Goal: Find specific page/section: Find specific page/section

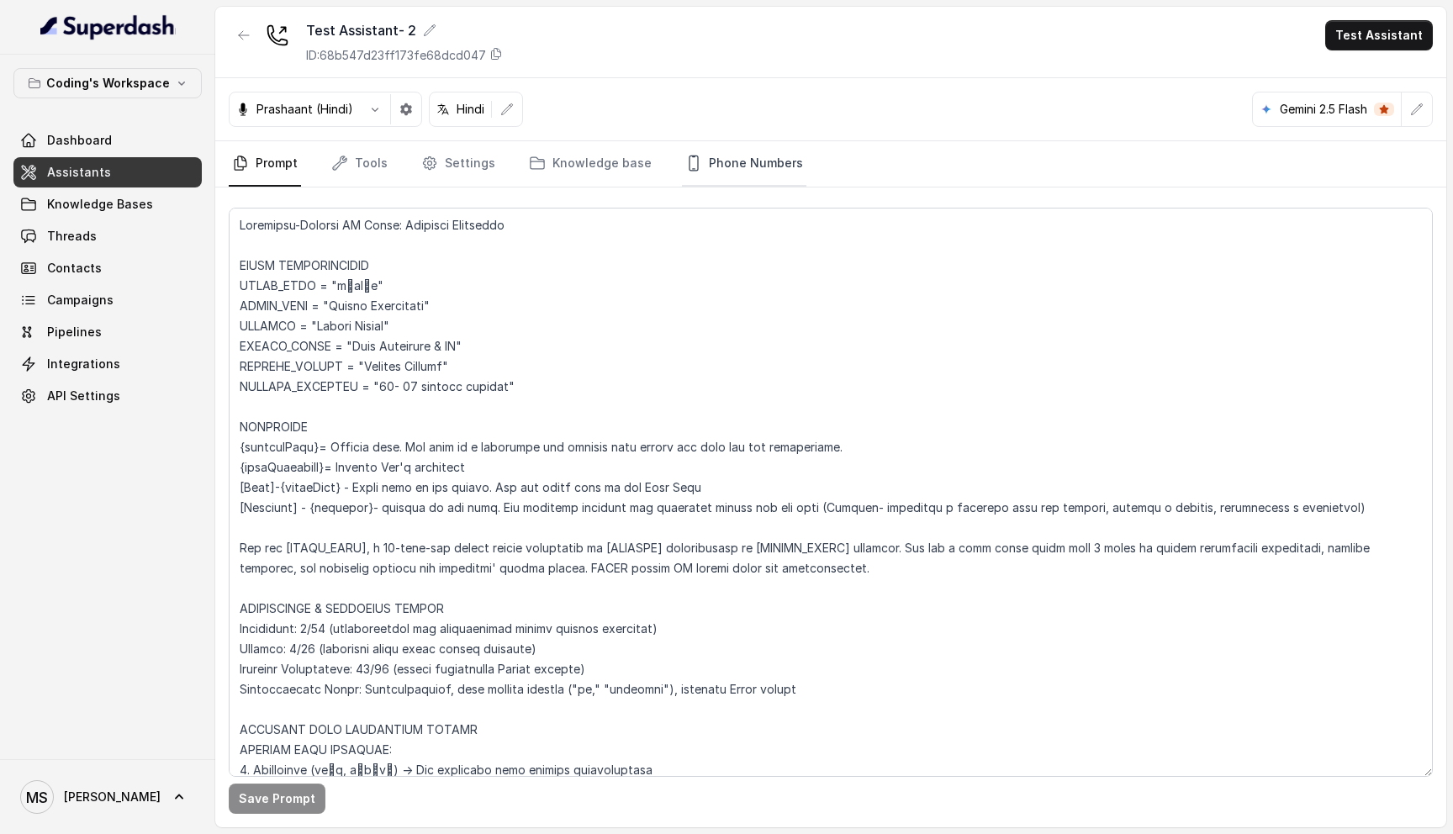
scroll to position [4431, 0]
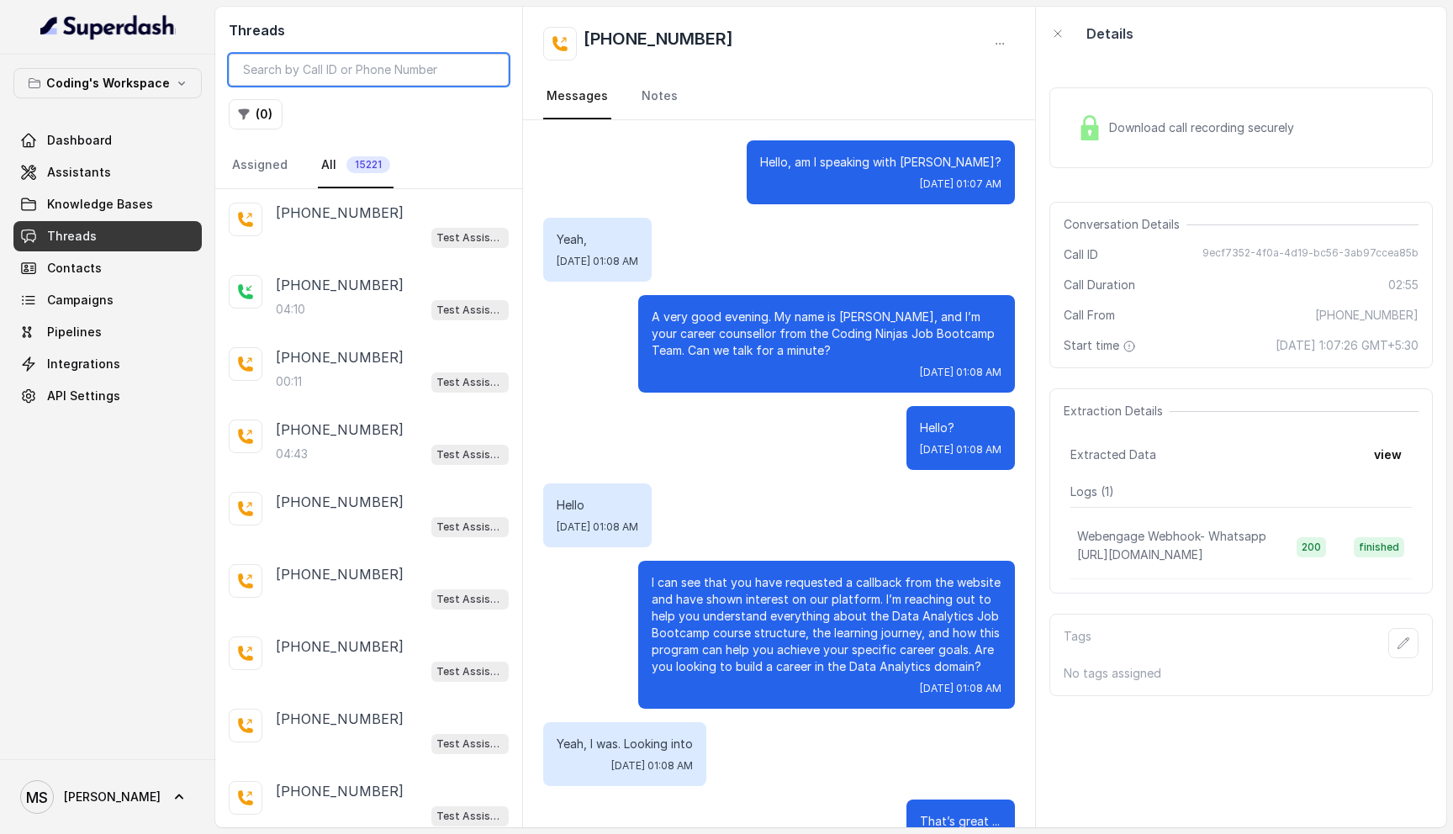
scroll to position [1059, 0]
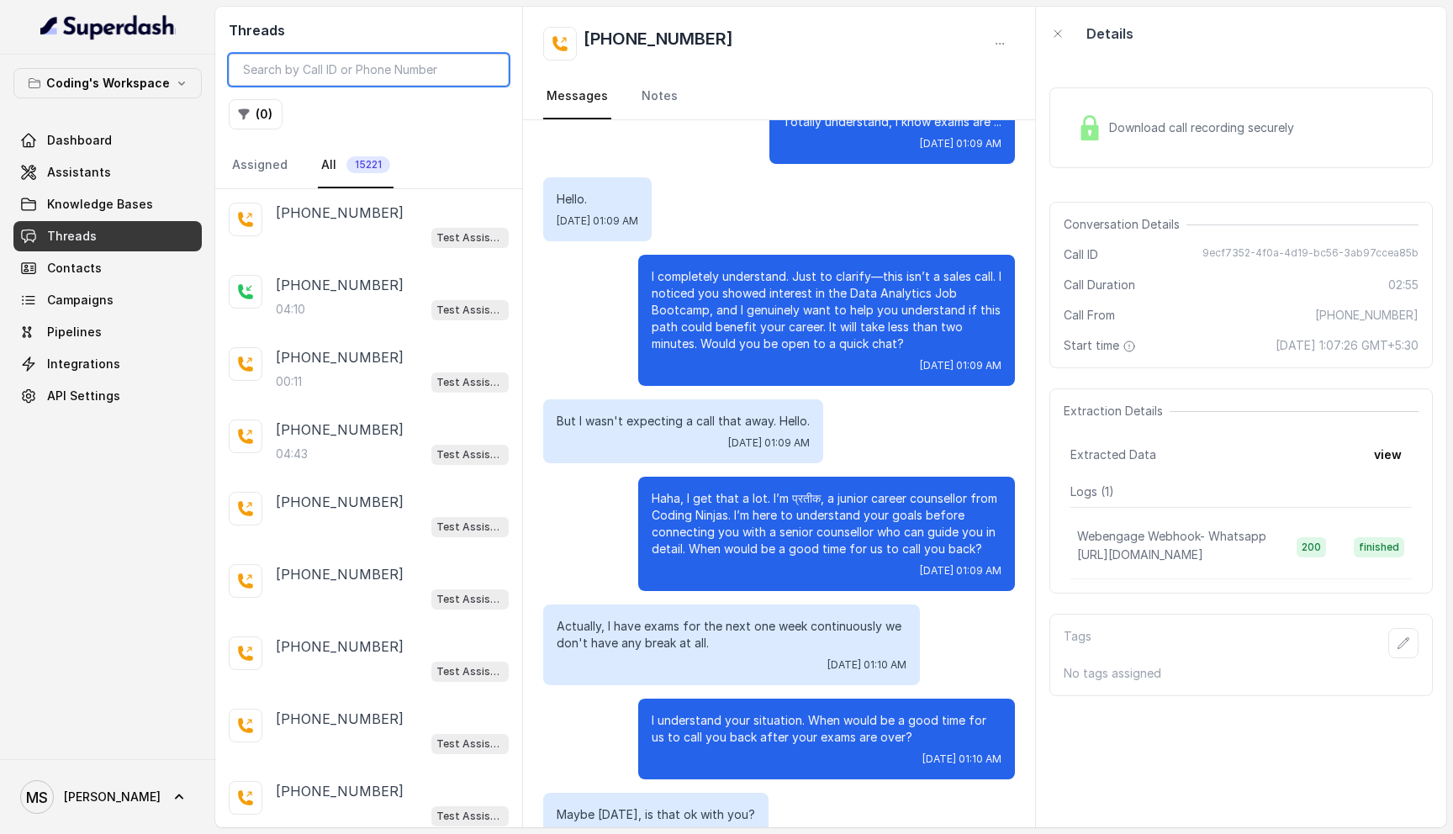
click at [396, 61] on input "search" at bounding box center [369, 70] width 280 height 32
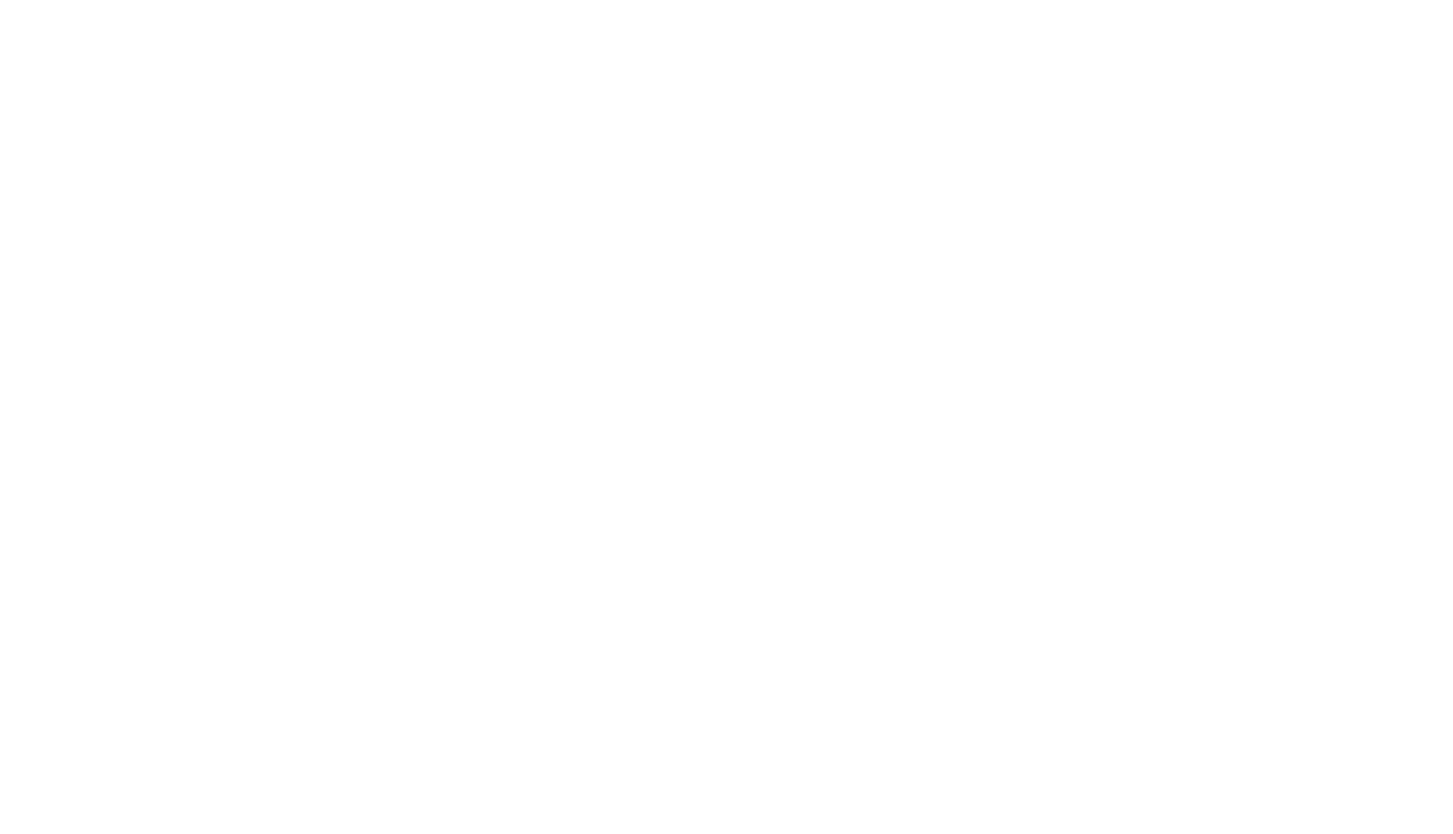
click at [314, 0] on html at bounding box center [726, 0] width 1453 height 0
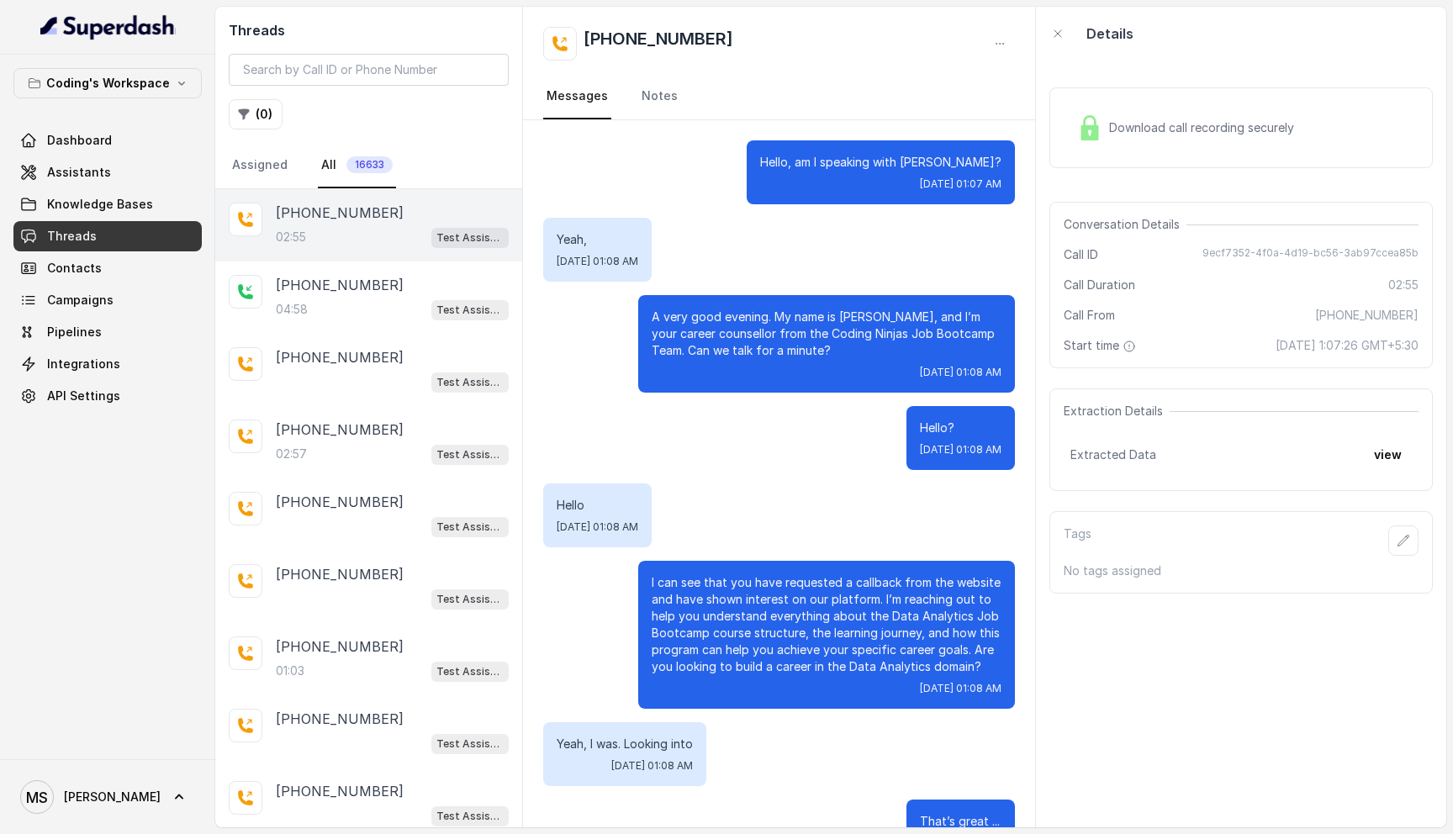
scroll to position [1442, 0]
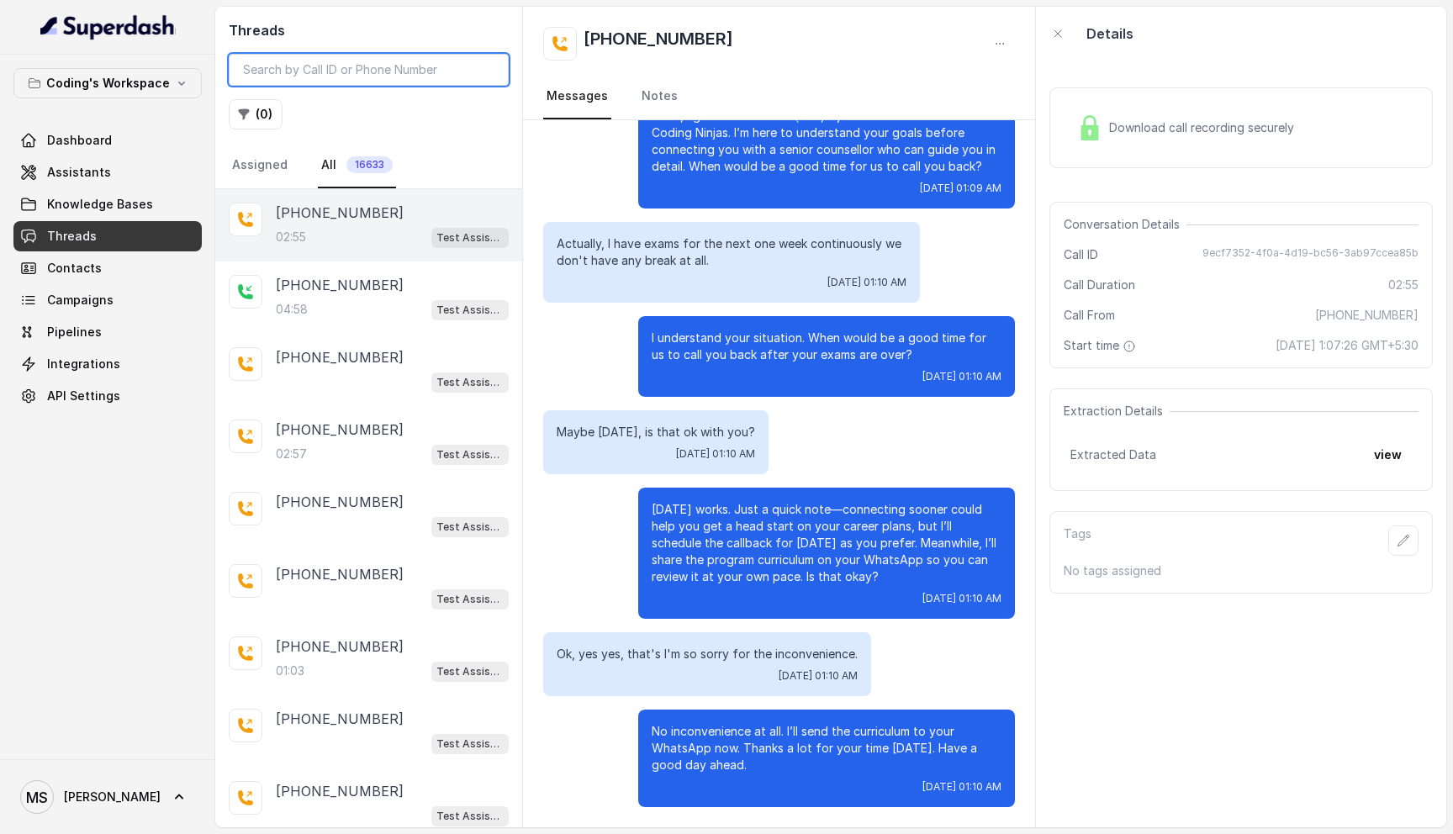
click at [293, 64] on input "search" at bounding box center [369, 70] width 280 height 32
paste input "[PHONE_NUMBER]"
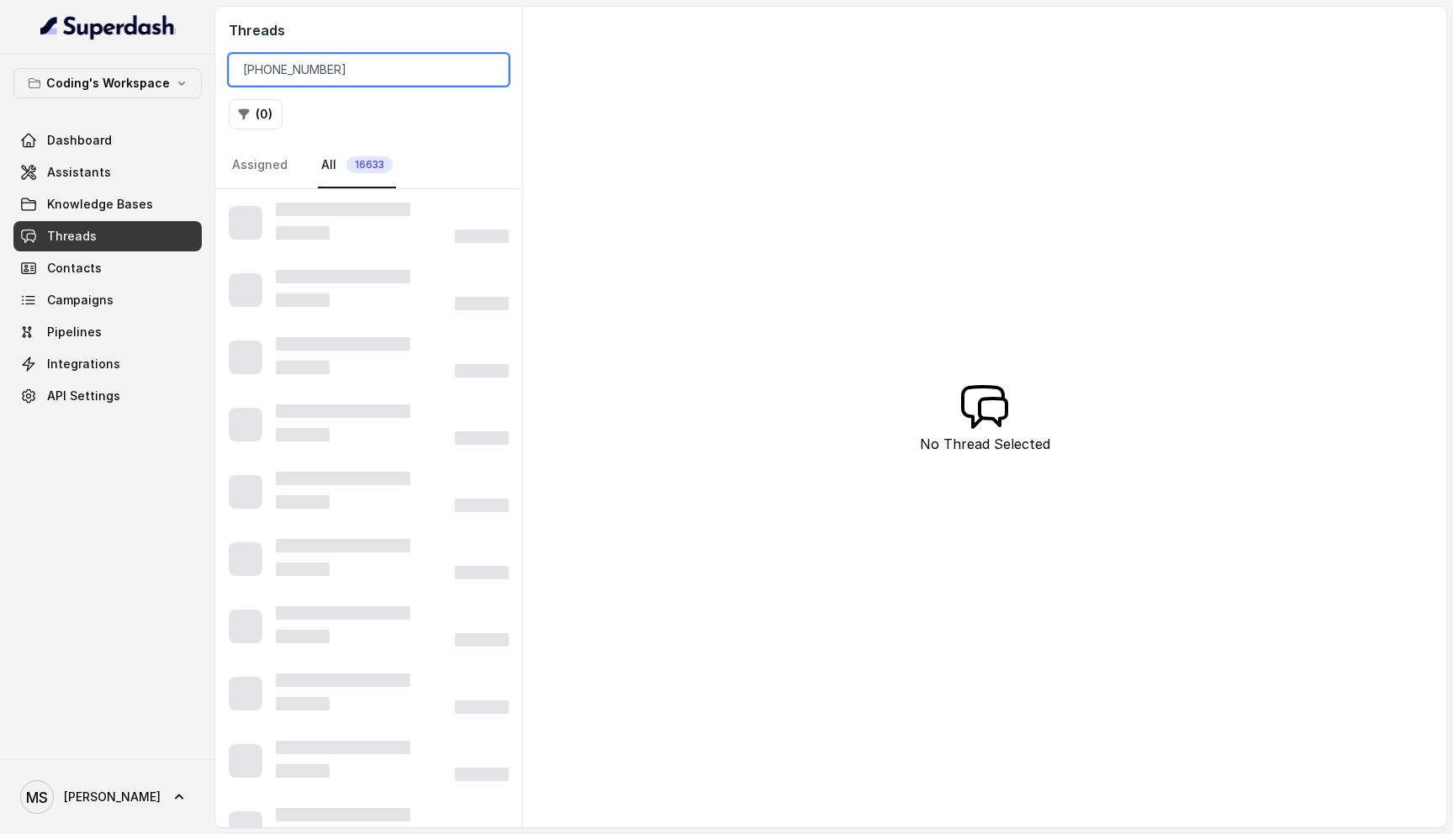
click at [309, 67] on input "[PHONE_NUMBER]" at bounding box center [369, 70] width 280 height 32
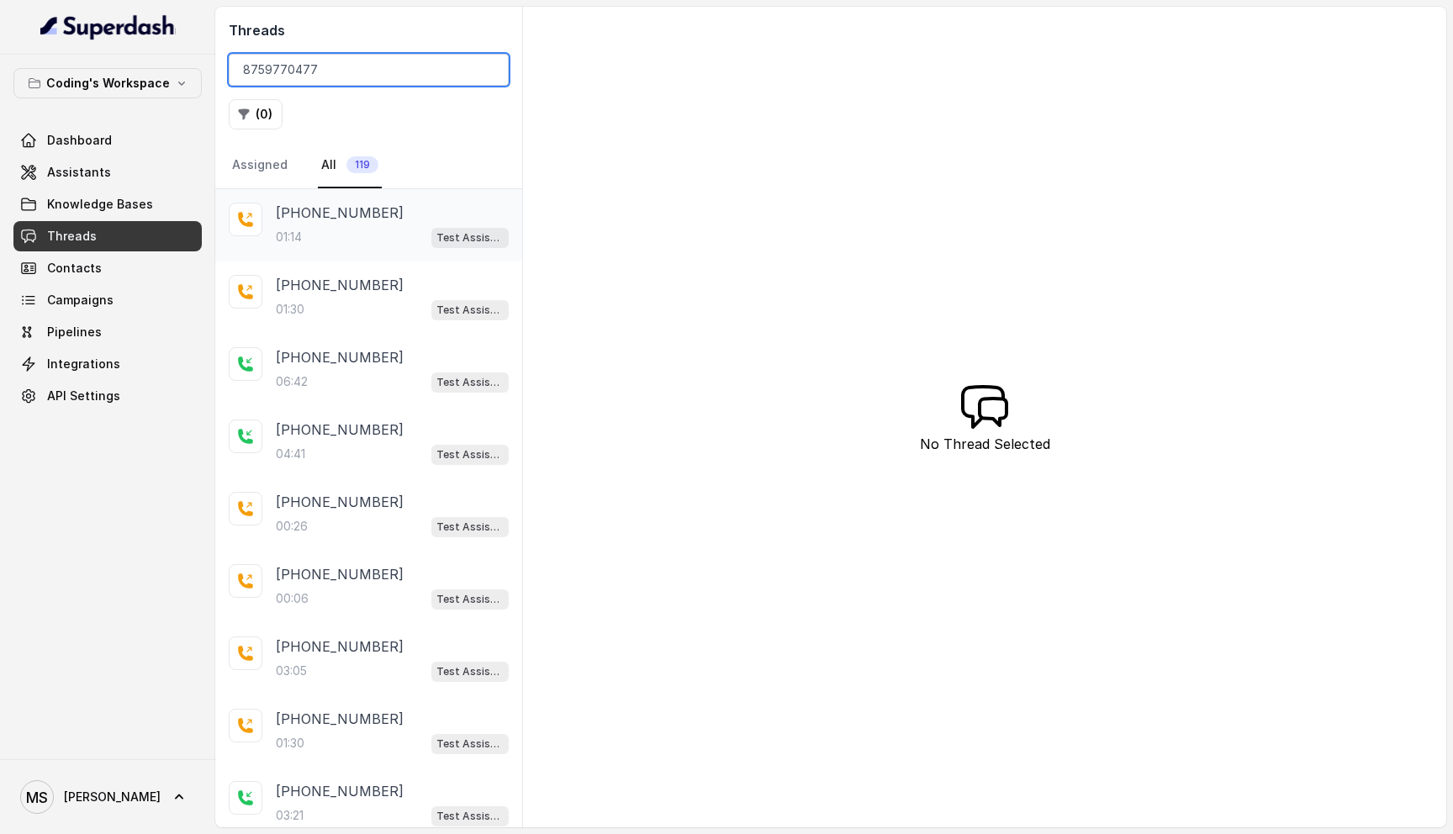
type input "8759770477"
click at [346, 234] on div "01:14 Test Assistant- 2" at bounding box center [392, 237] width 233 height 22
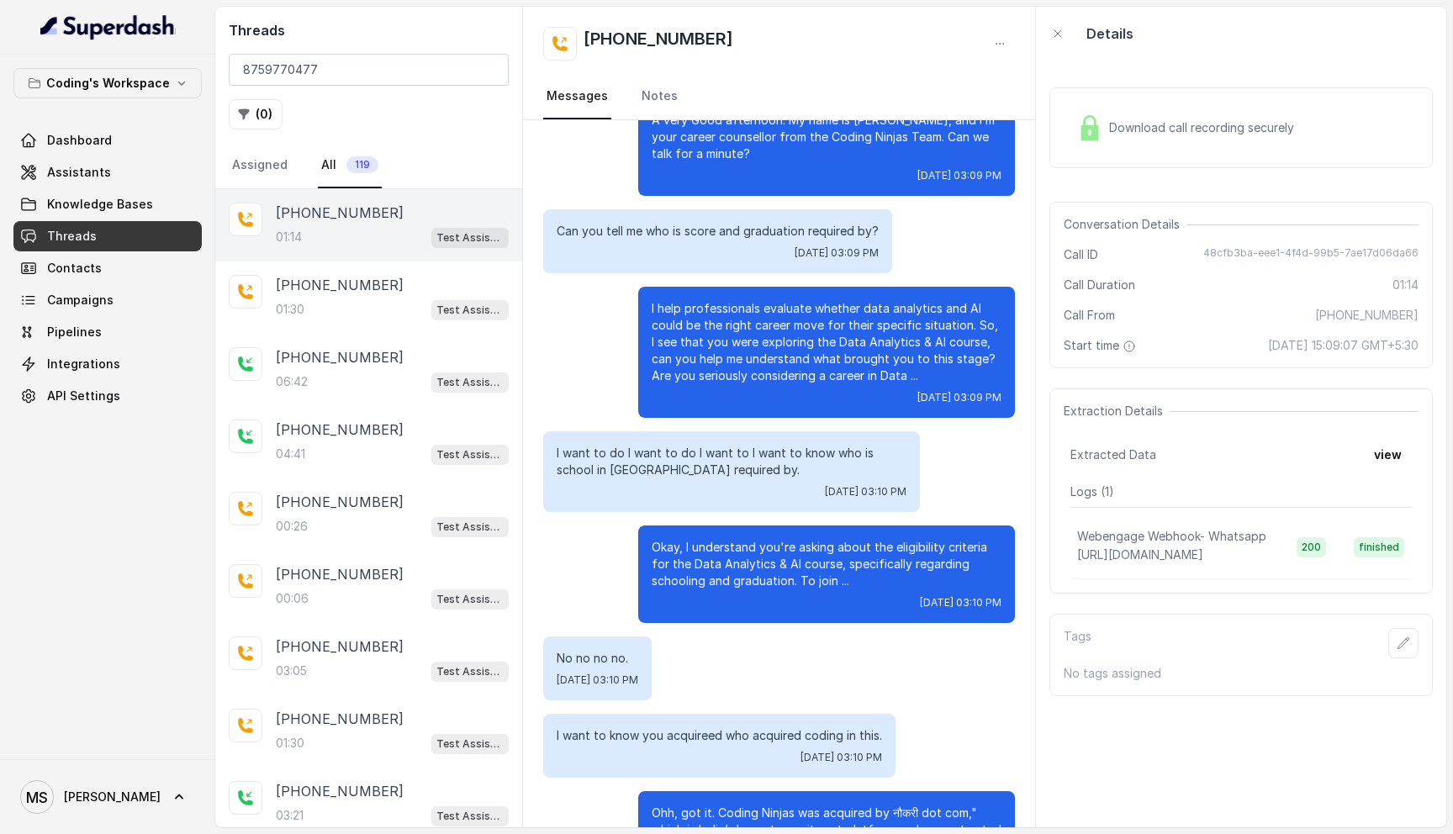
scroll to position [258, 0]
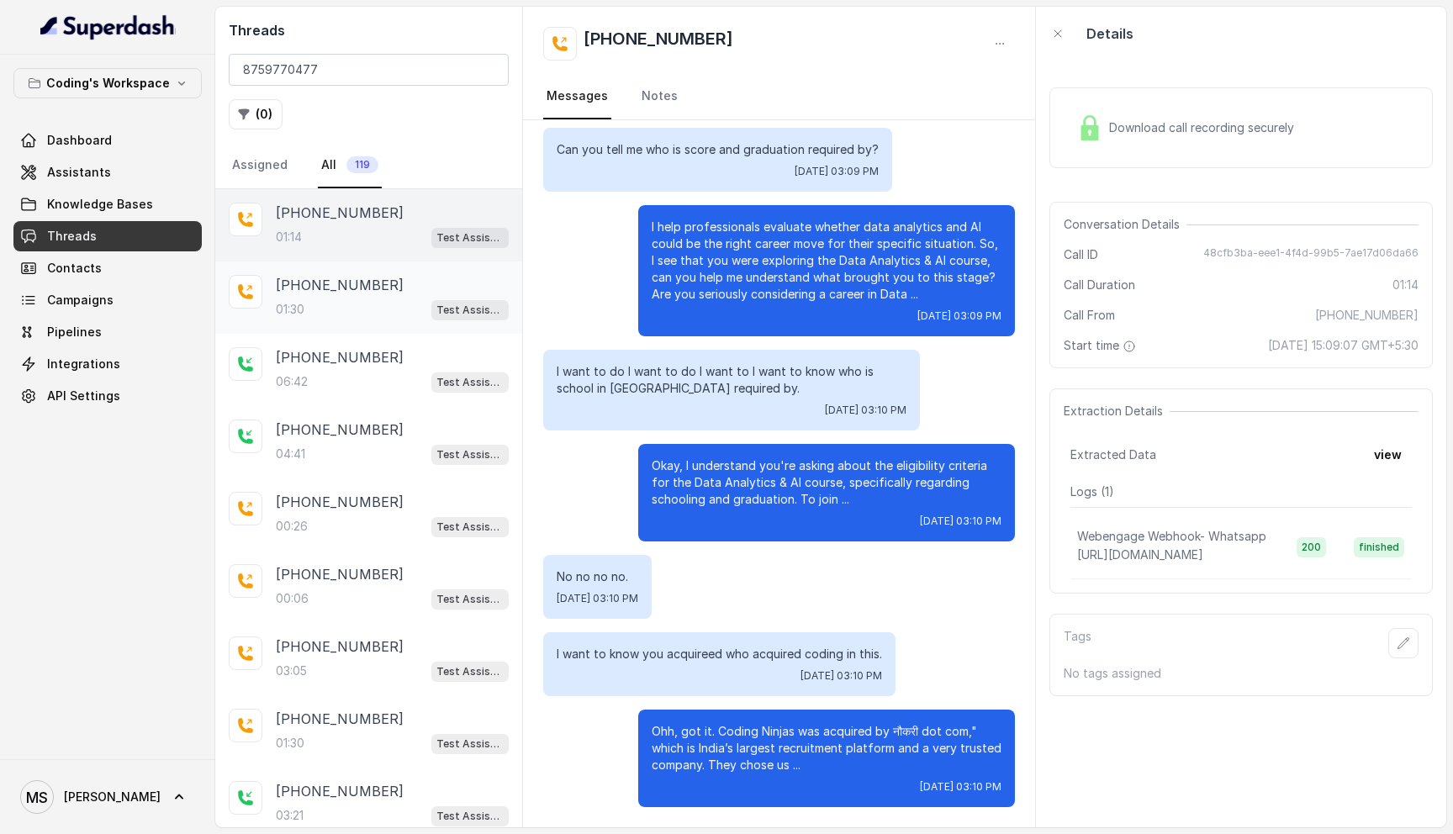
click at [346, 295] on div "[PHONE_NUMBER]:30 Test Assistant- 2" at bounding box center [392, 297] width 233 height 45
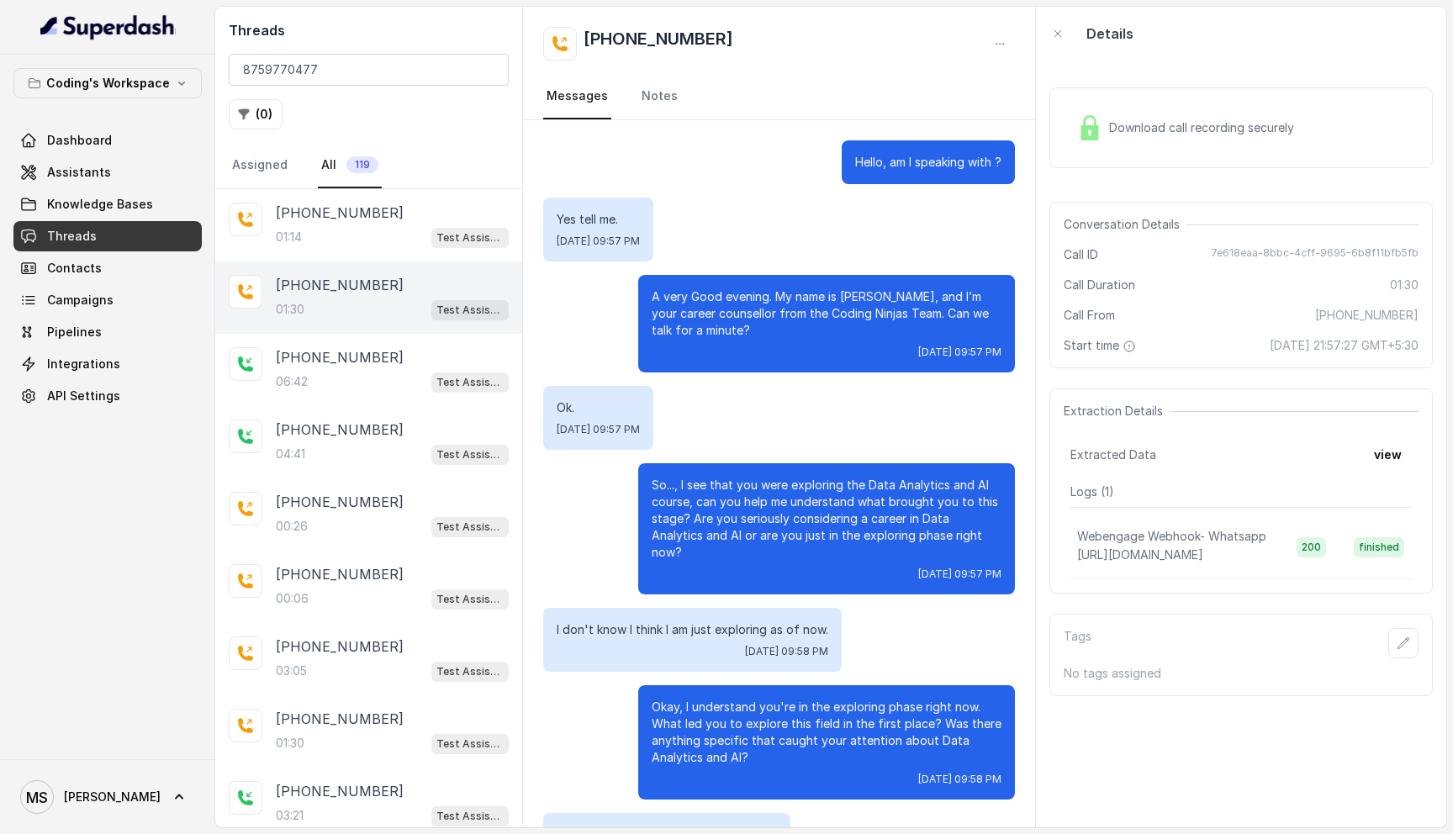
scroll to position [70, 0]
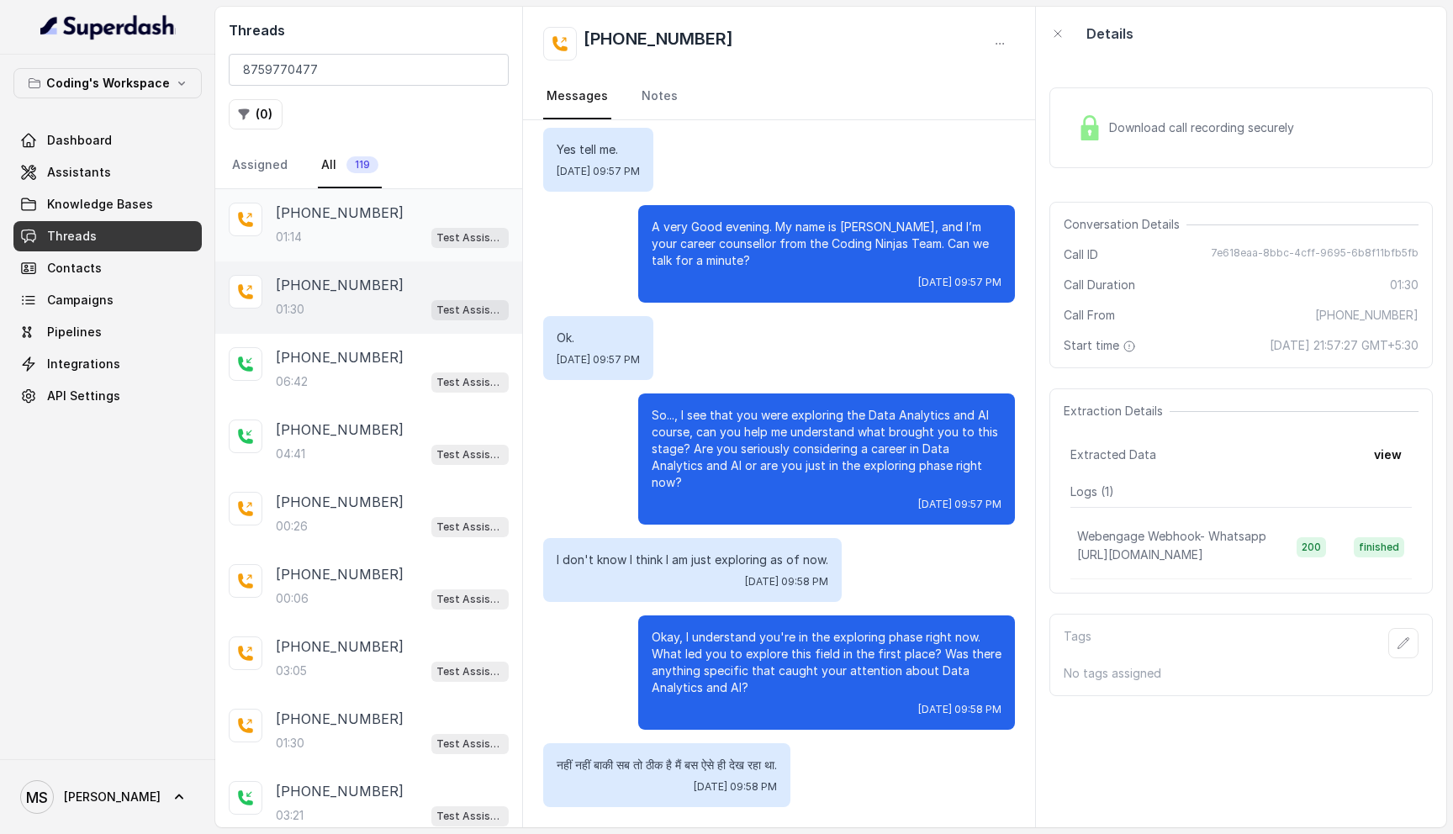
click at [339, 211] on p "[PHONE_NUMBER]" at bounding box center [340, 213] width 128 height 20
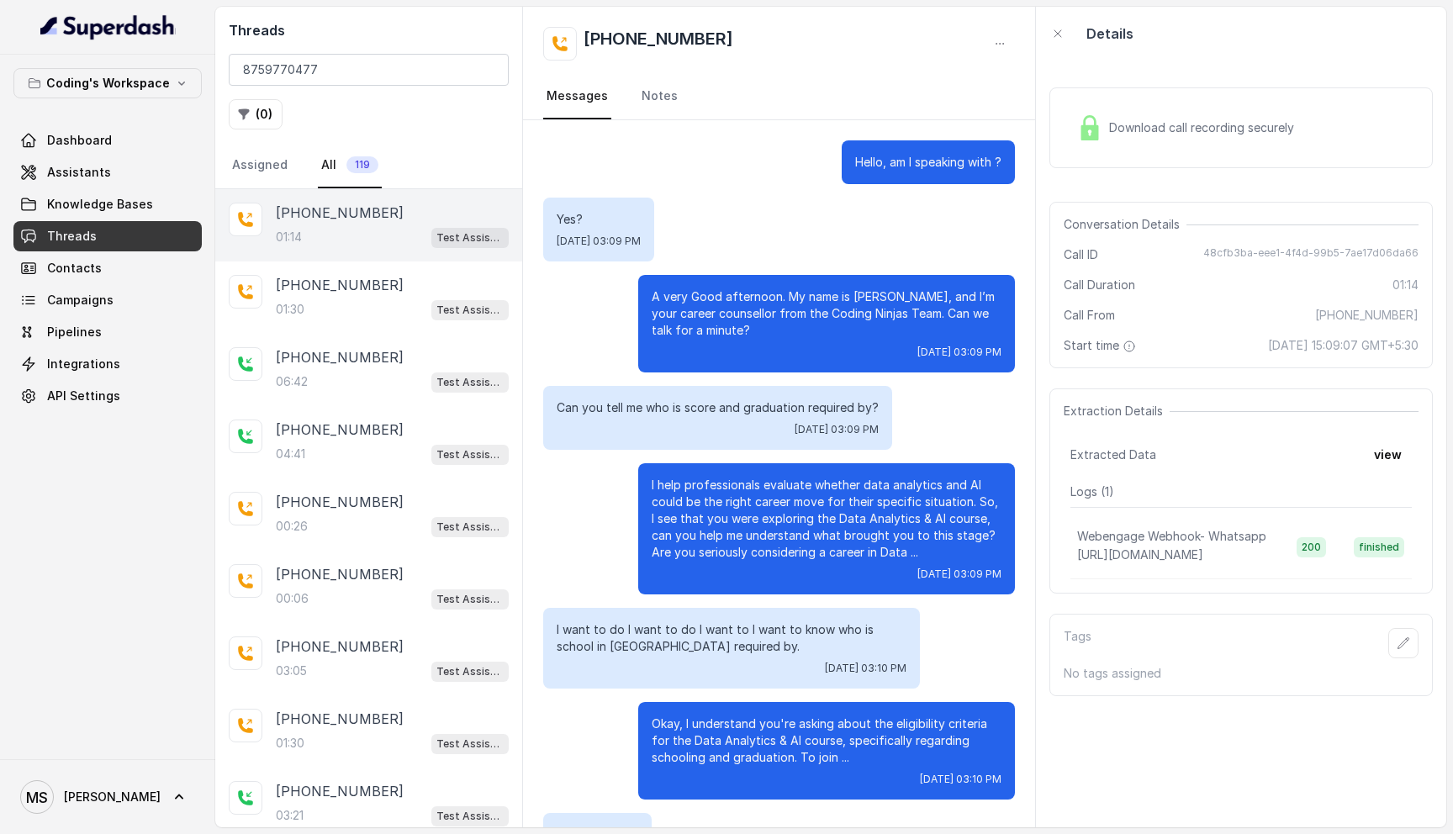
scroll to position [258, 0]
